Goal: Information Seeking & Learning: Learn about a topic

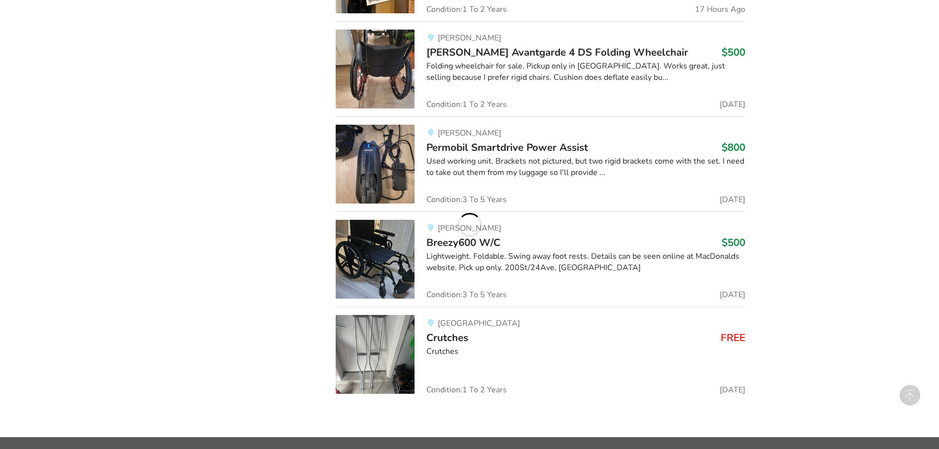
scroll to position [956, 0]
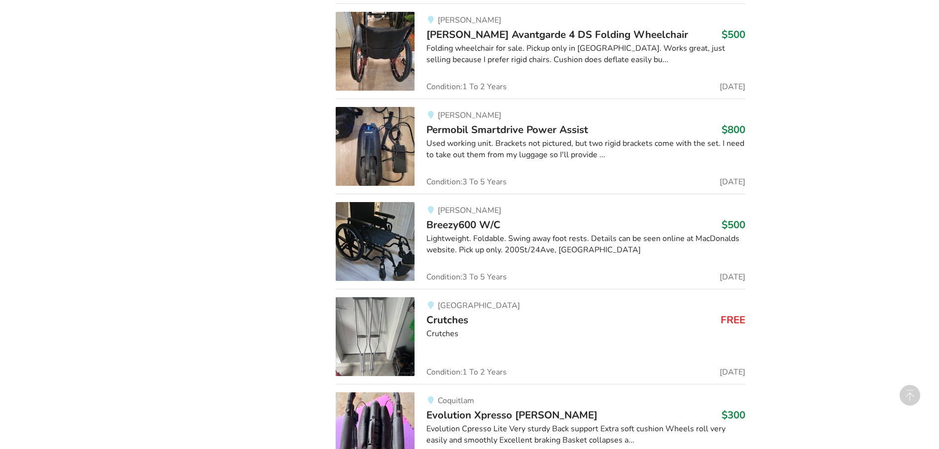
click at [467, 225] on span "Breezy600 W/C" at bounding box center [463, 225] width 74 height 14
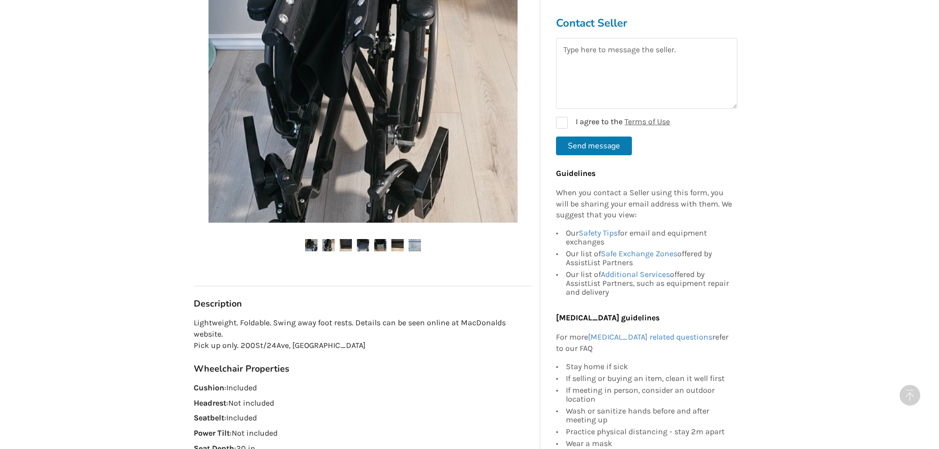
scroll to position [345, 0]
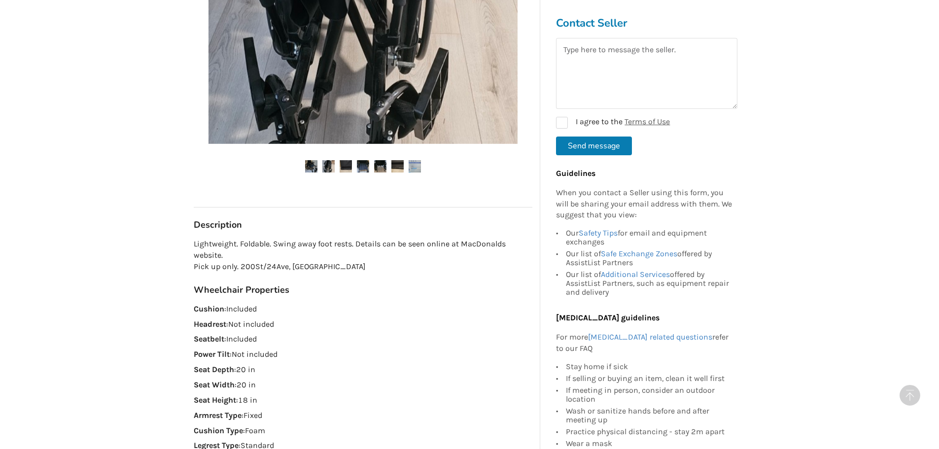
click at [754, 169] on div "Back to Results [PERSON_NAME] Last Updated [DATE] Breezy600 W/C $500 [PERSON_NA…" at bounding box center [469, 435] width 939 height 1456
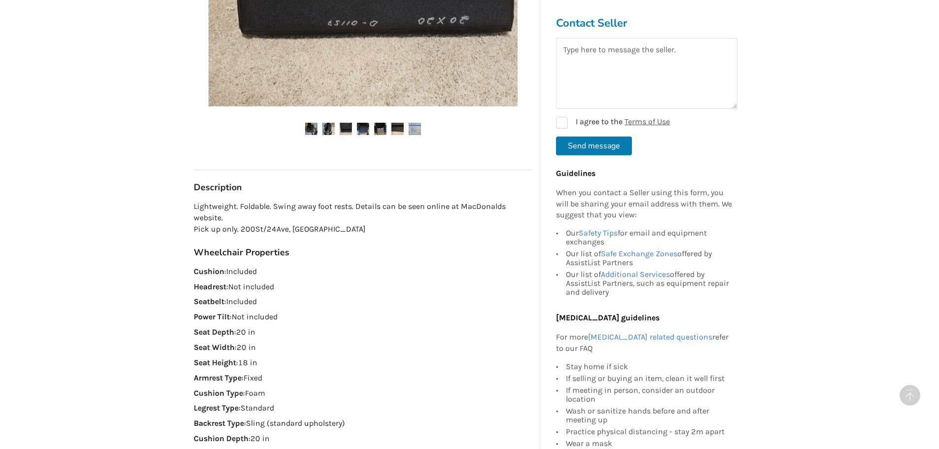
scroll to position [493, 0]
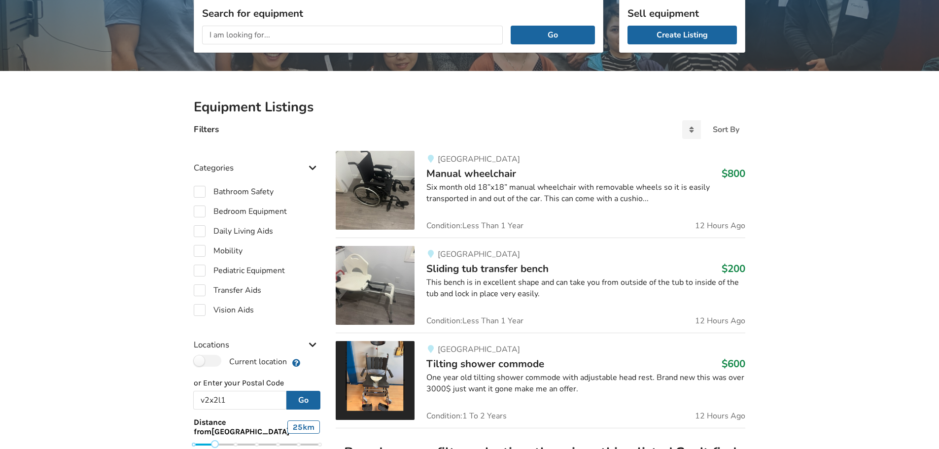
scroll to position [119, 0]
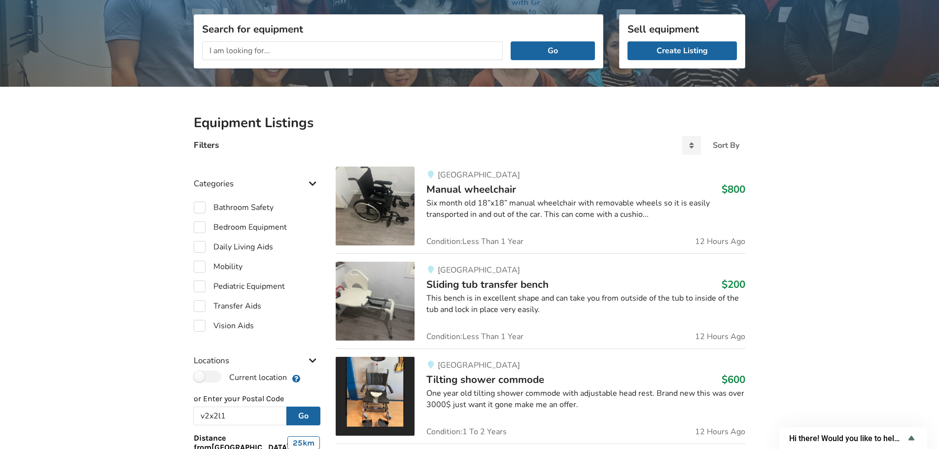
click at [459, 188] on span "Manual wheelchair" at bounding box center [471, 189] width 90 height 14
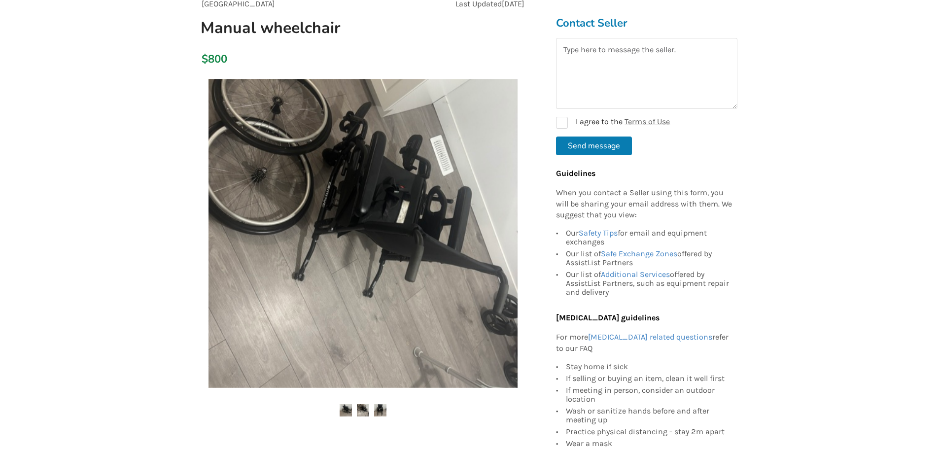
scroll to position [99, 0]
